Goal: Use online tool/utility: Utilize a website feature to perform a specific function

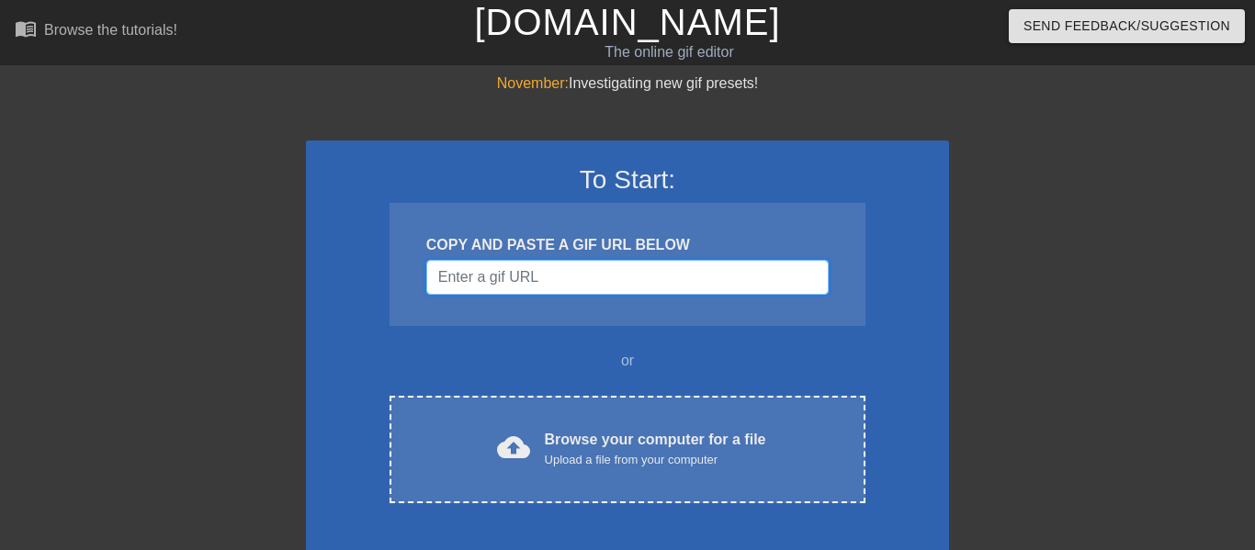
click at [512, 276] on input "Username" at bounding box center [627, 277] width 402 height 35
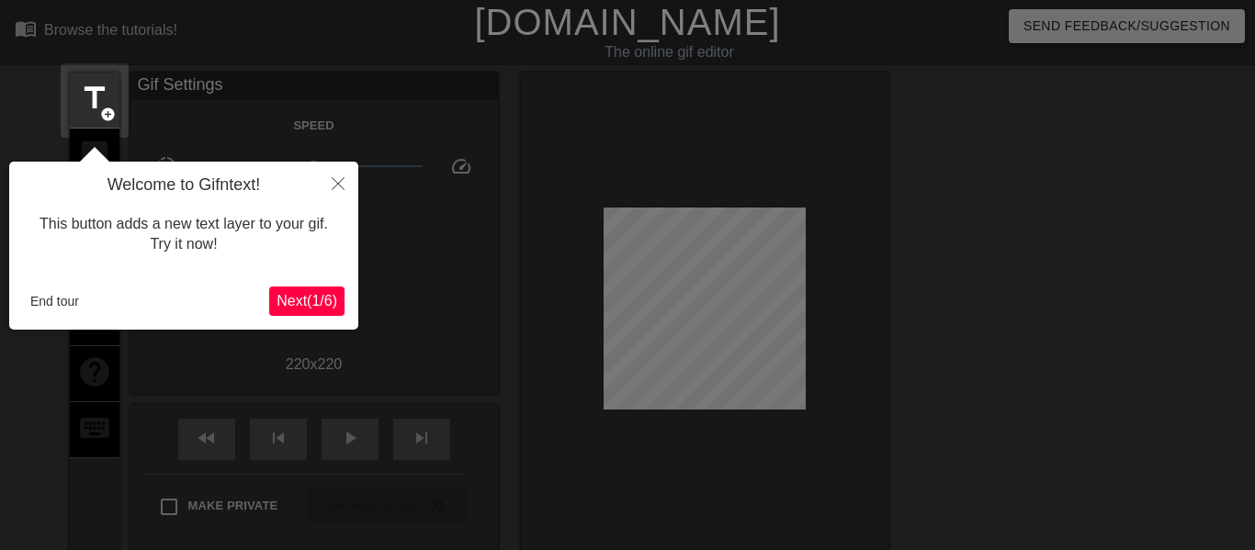
scroll to position [45, 0]
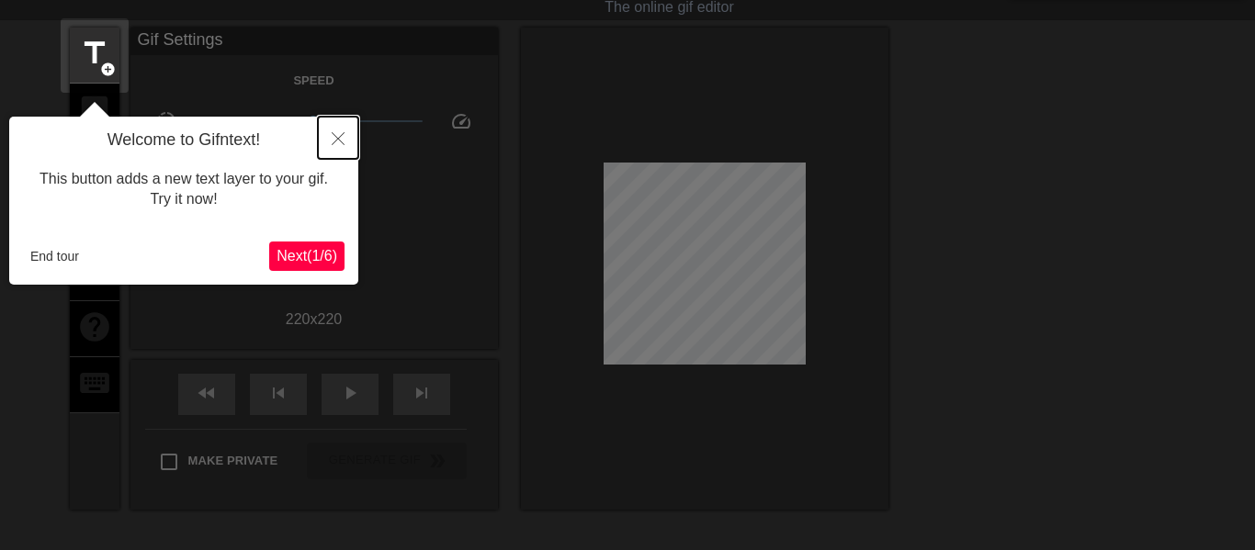
click at [339, 138] on icon "Close" at bounding box center [338, 138] width 13 height 13
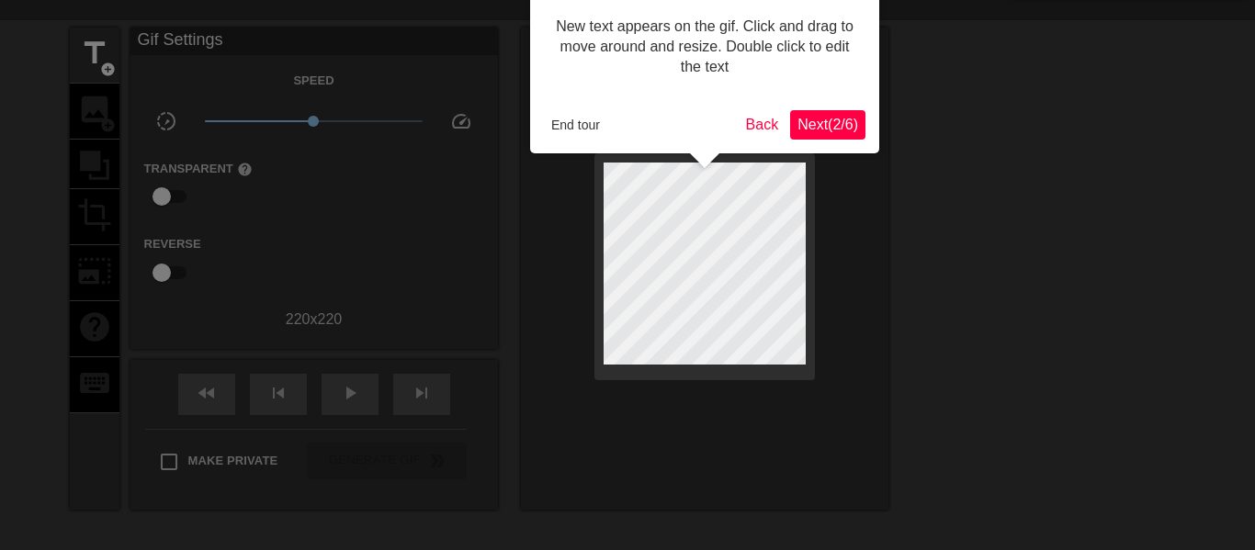
scroll to position [0, 0]
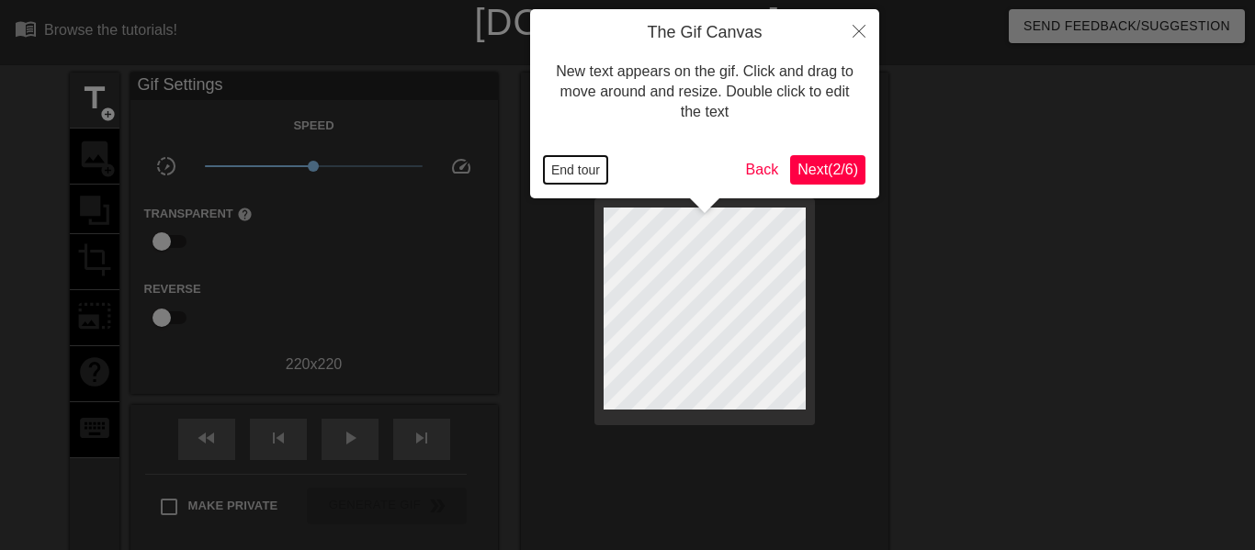
click at [583, 170] on button "End tour" at bounding box center [575, 170] width 63 height 28
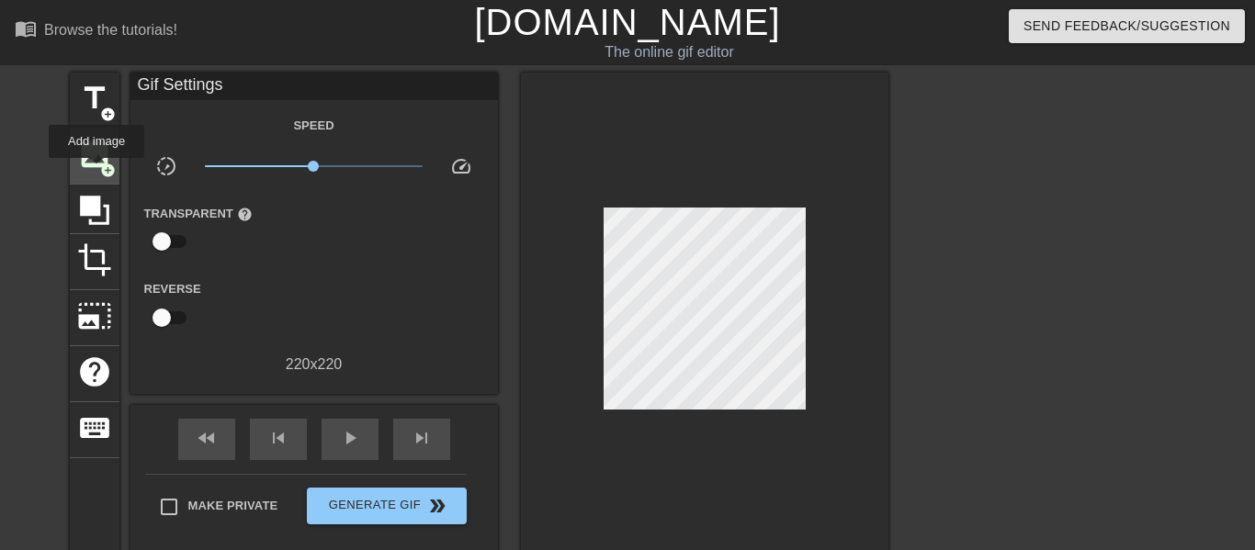
click at [96, 171] on span "image" at bounding box center [94, 154] width 35 height 35
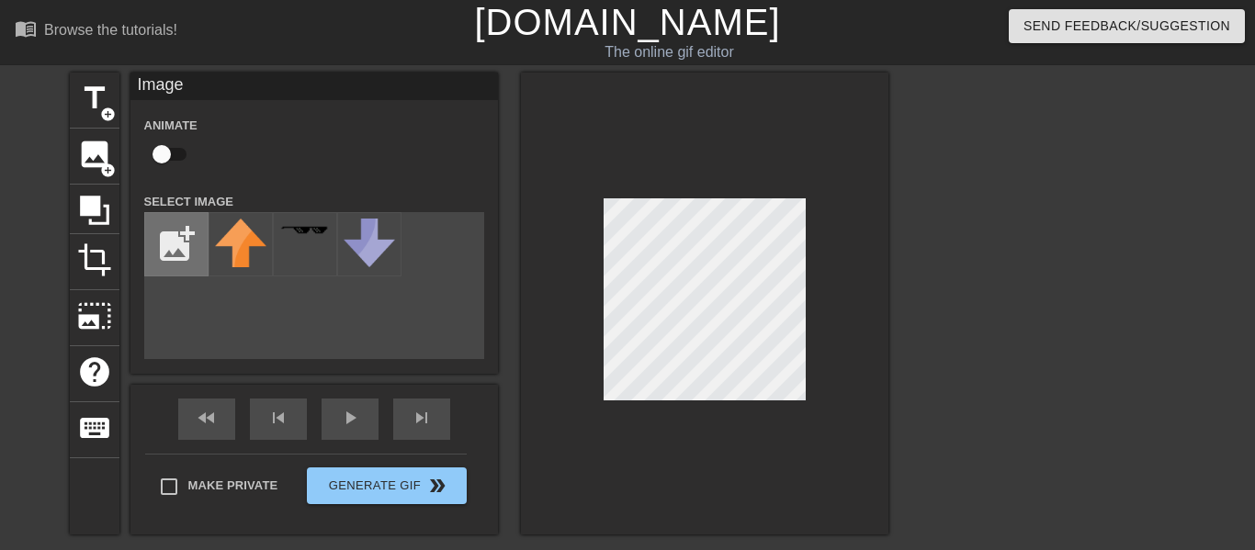
click at [179, 251] on input "file" at bounding box center [176, 244] width 62 height 62
type input "C:\fakepath\378961371024211.webp"
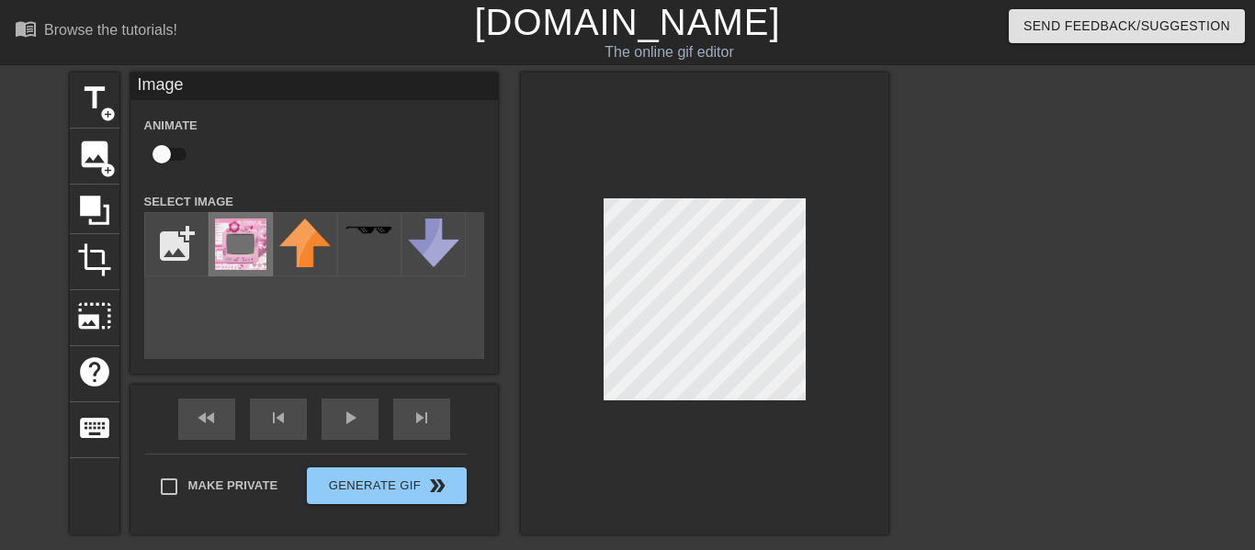
click at [253, 258] on img at bounding box center [240, 244] width 51 height 51
click at [819, 145] on div at bounding box center [704, 304] width 367 height 462
click at [765, 104] on div at bounding box center [704, 304] width 367 height 462
click at [704, 107] on div at bounding box center [704, 304] width 367 height 462
click at [95, 312] on span "photo_size_select_large" at bounding box center [94, 315] width 35 height 35
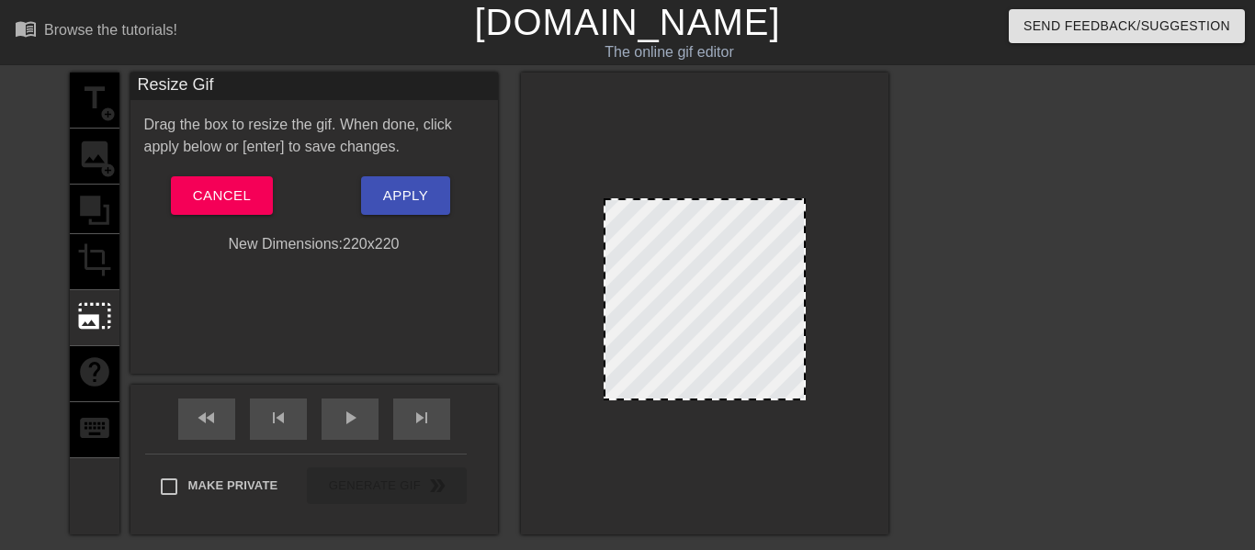
drag, startPoint x: 607, startPoint y: 397, endPoint x: 645, endPoint y: 445, distance: 60.8
click at [645, 445] on div at bounding box center [704, 304] width 367 height 462
click at [103, 271] on div "title add_circle image add_circle crop photo_size_select_large help keyboard" at bounding box center [95, 304] width 50 height 462
click at [95, 266] on div "title add_circle image add_circle crop photo_size_select_large help keyboard" at bounding box center [95, 304] width 50 height 462
click at [404, 187] on span "Apply" at bounding box center [405, 196] width 45 height 24
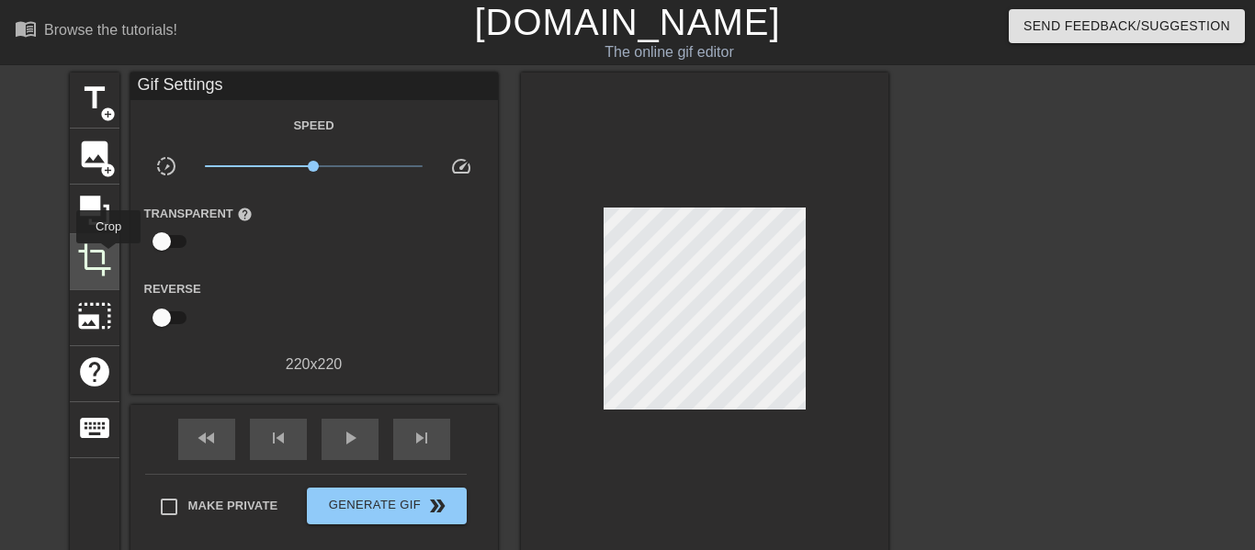
click at [107, 256] on span "crop" at bounding box center [94, 259] width 35 height 35
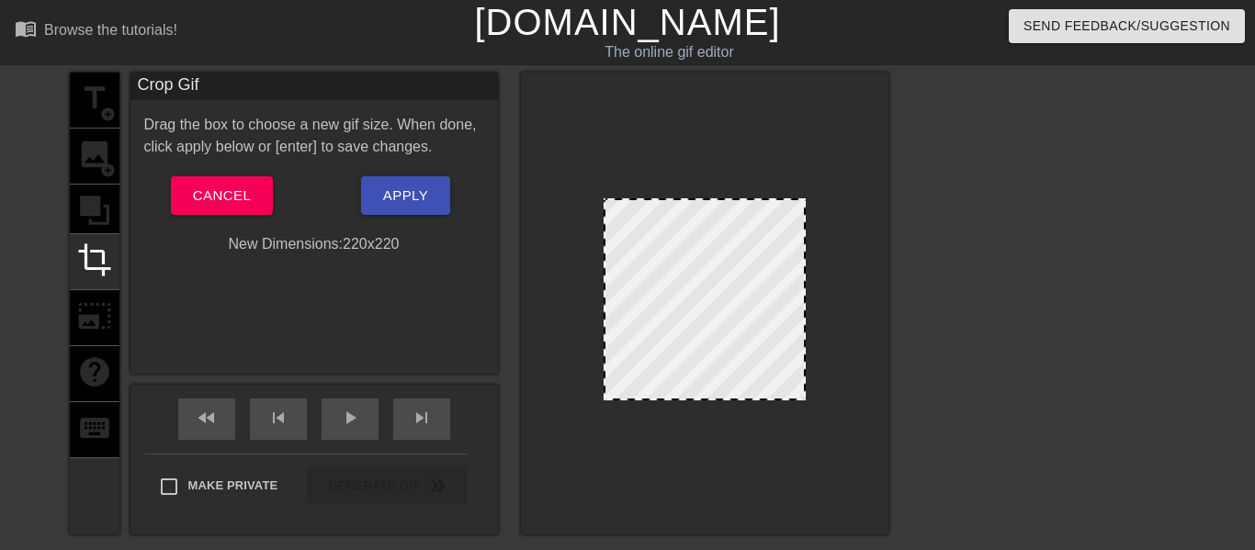
drag, startPoint x: 606, startPoint y: 198, endPoint x: 598, endPoint y: 177, distance: 22.7
click at [598, 177] on div at bounding box center [704, 304] width 367 height 462
drag, startPoint x: 803, startPoint y: 395, endPoint x: 787, endPoint y: 362, distance: 36.6
drag, startPoint x: 702, startPoint y: 399, endPoint x: 737, endPoint y: 516, distance: 122.6
click at [737, 516] on div at bounding box center [704, 304] width 367 height 462
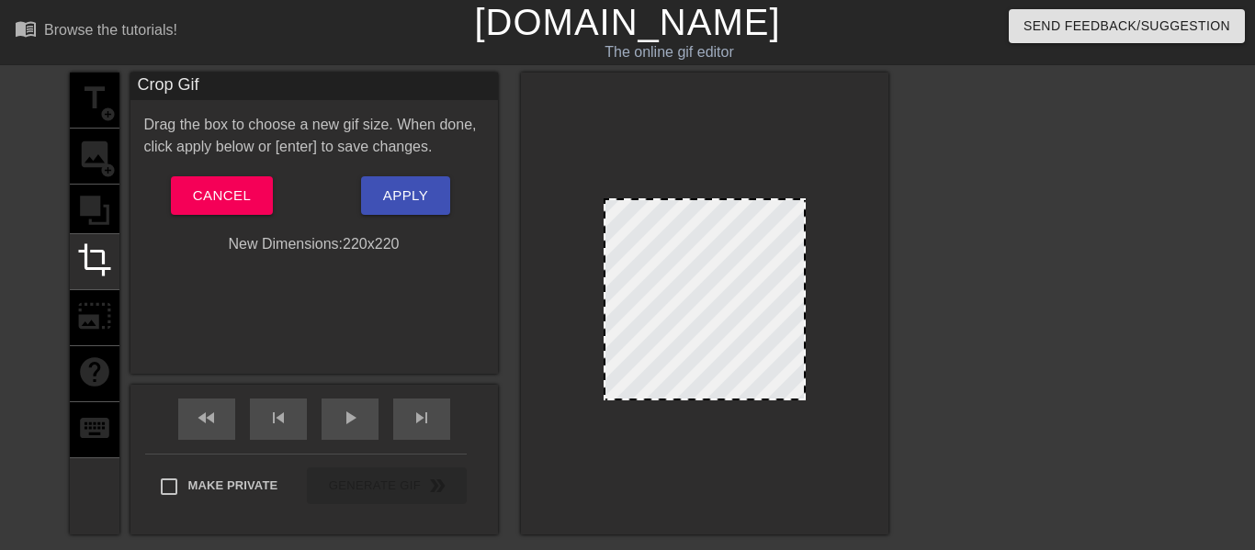
drag, startPoint x: 789, startPoint y: 329, endPoint x: 1053, endPoint y: 290, distance: 266.4
click at [1053, 290] on div "title add_circle image add_circle crop photo_size_select_large help keyboard Cr…" at bounding box center [627, 348] width 1255 height 551
drag, startPoint x: 605, startPoint y: 298, endPoint x: 538, endPoint y: 299, distance: 67.1
click at [538, 299] on div at bounding box center [704, 304] width 367 height 462
drag, startPoint x: 710, startPoint y: 198, endPoint x: 716, endPoint y: 129, distance: 69.2
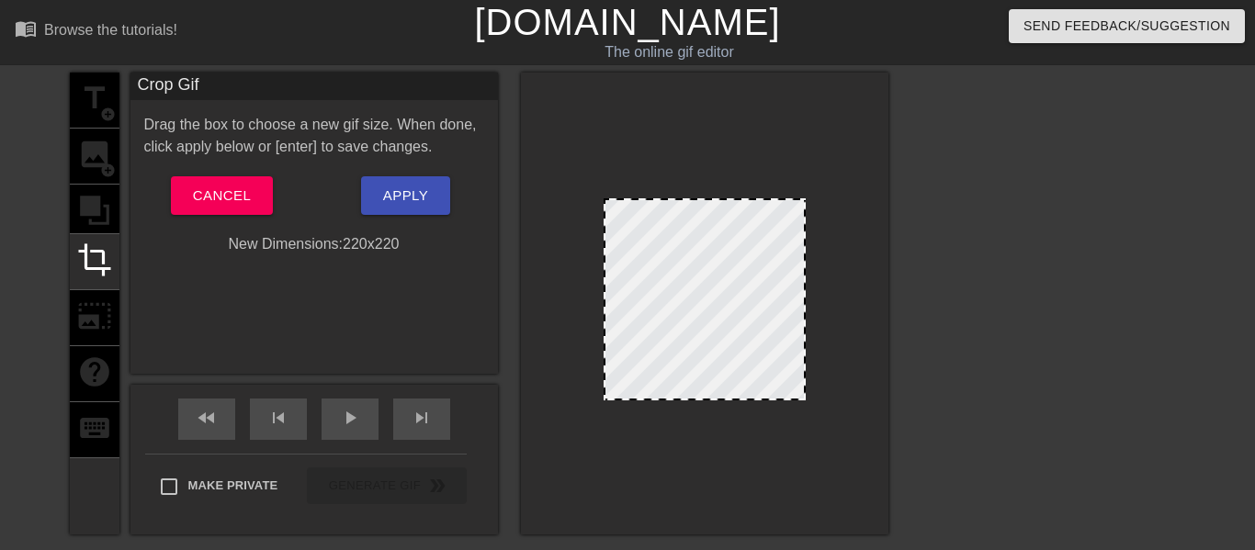
click at [716, 129] on div at bounding box center [704, 304] width 367 height 462
click at [400, 196] on span "Apply" at bounding box center [405, 196] width 45 height 24
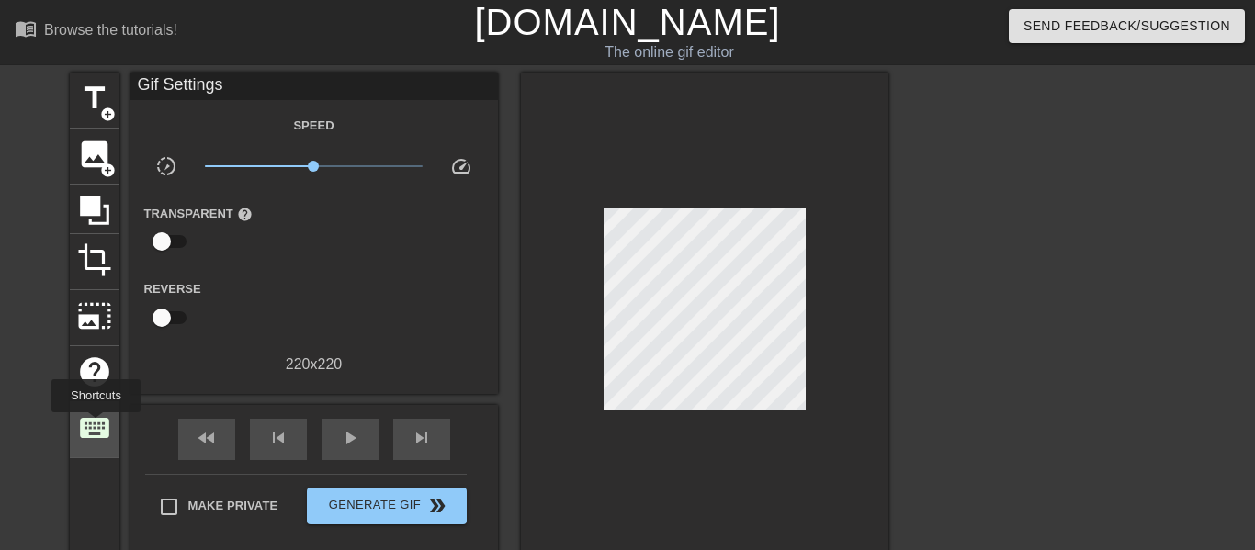
click at [96, 424] on span "keyboard" at bounding box center [94, 428] width 35 height 35
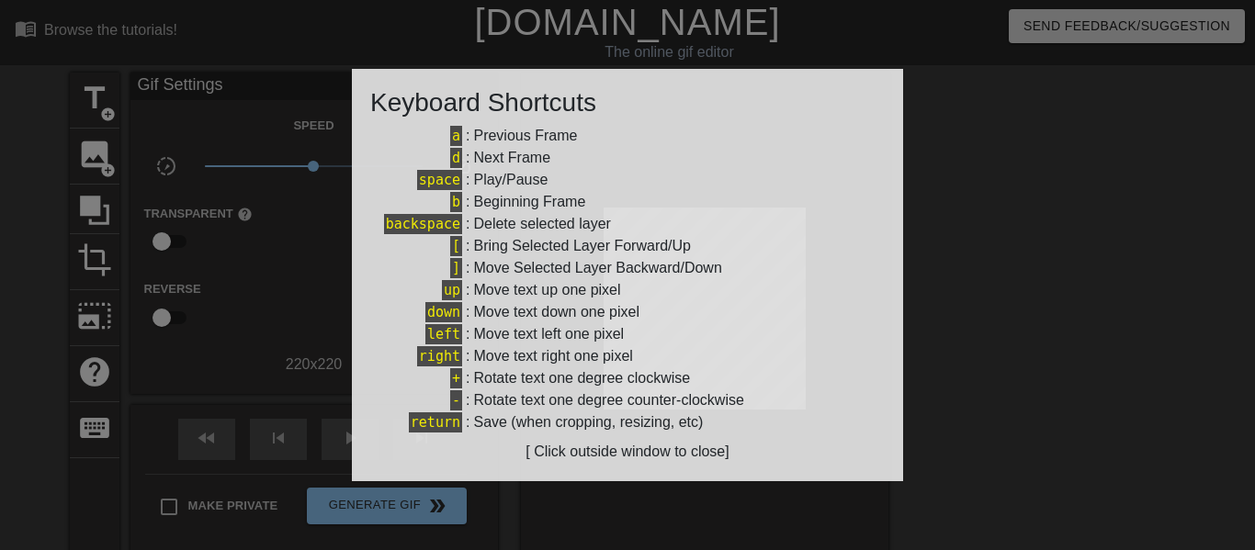
click at [246, 362] on div at bounding box center [627, 275] width 1255 height 550
